Goal: Navigation & Orientation: Find specific page/section

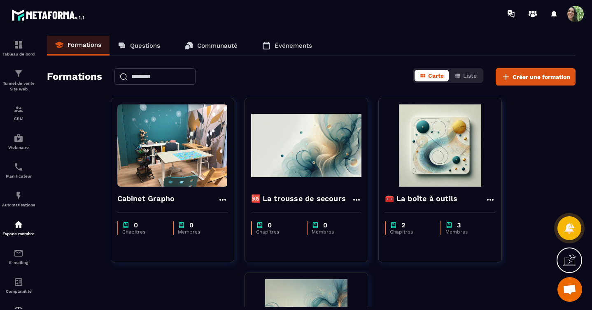
scroll to position [7, 0]
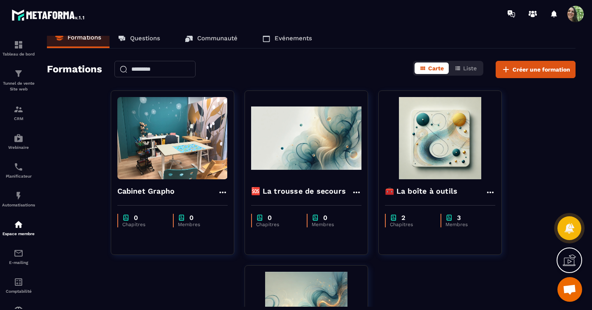
click at [226, 40] on p "Communauté" at bounding box center [217, 38] width 40 height 7
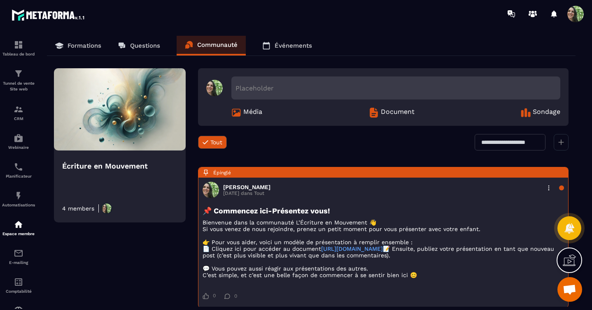
click at [290, 47] on p "Événements" at bounding box center [293, 45] width 37 height 7
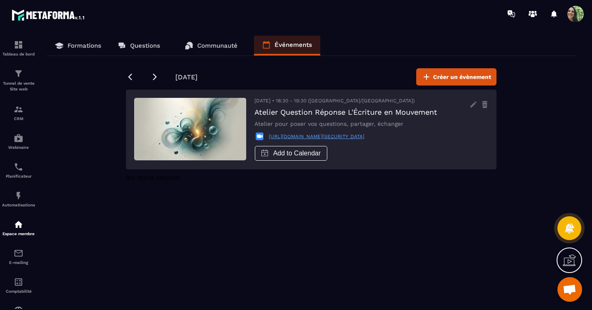
click at [139, 46] on p "Questions" at bounding box center [145, 45] width 30 height 7
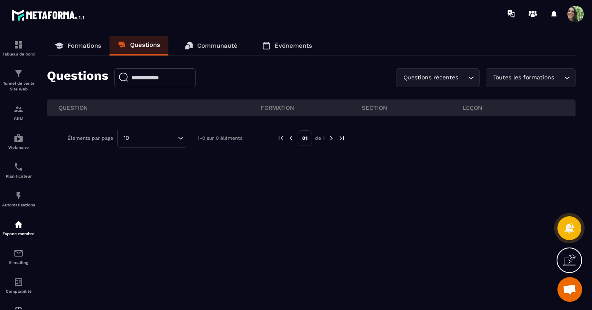
click at [86, 45] on p "Formations" at bounding box center [85, 45] width 34 height 7
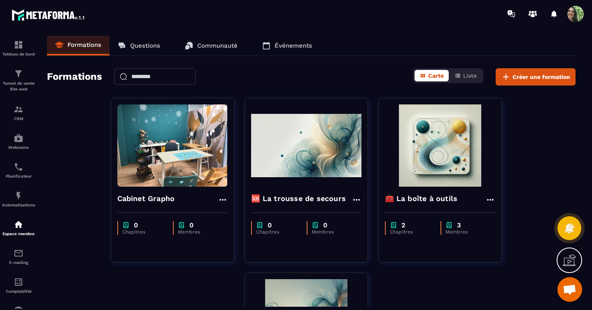
click at [220, 47] on p "Communauté" at bounding box center [217, 45] width 40 height 7
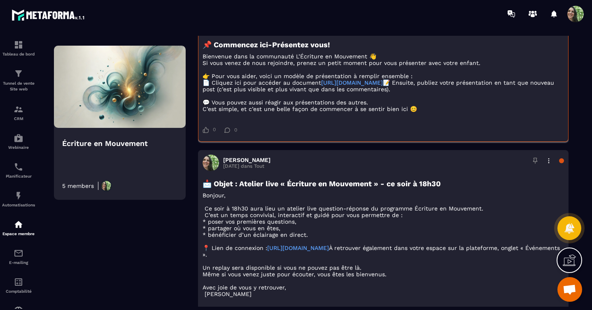
scroll to position [24, 0]
